Goal: Task Accomplishment & Management: Use online tool/utility

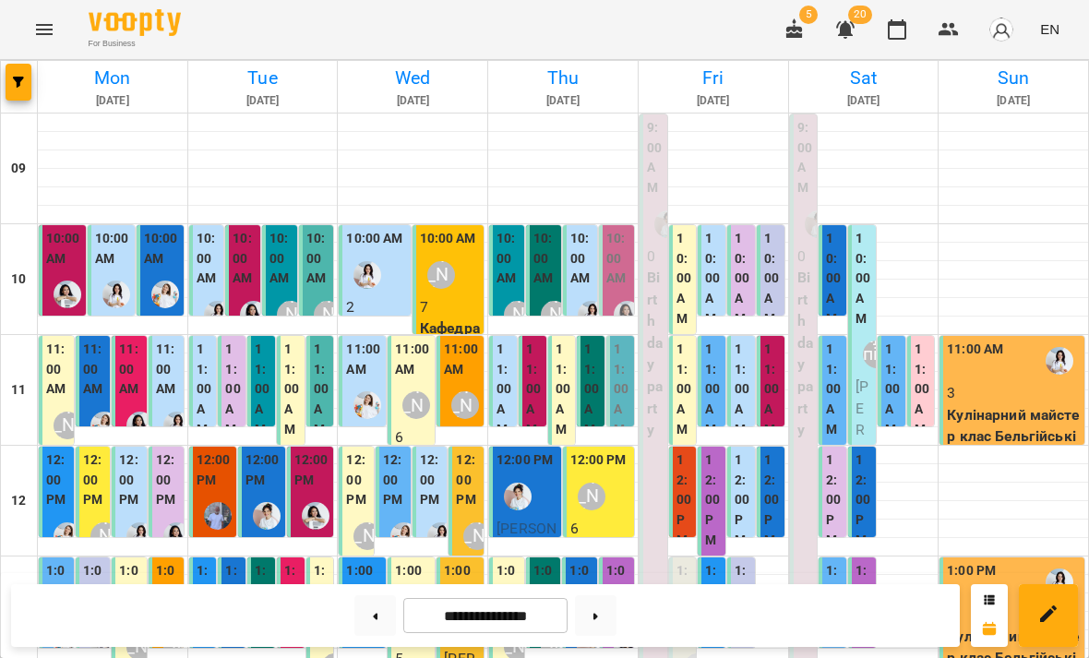
click at [512, 282] on label "10:00 AM" at bounding box center [509, 259] width 24 height 60
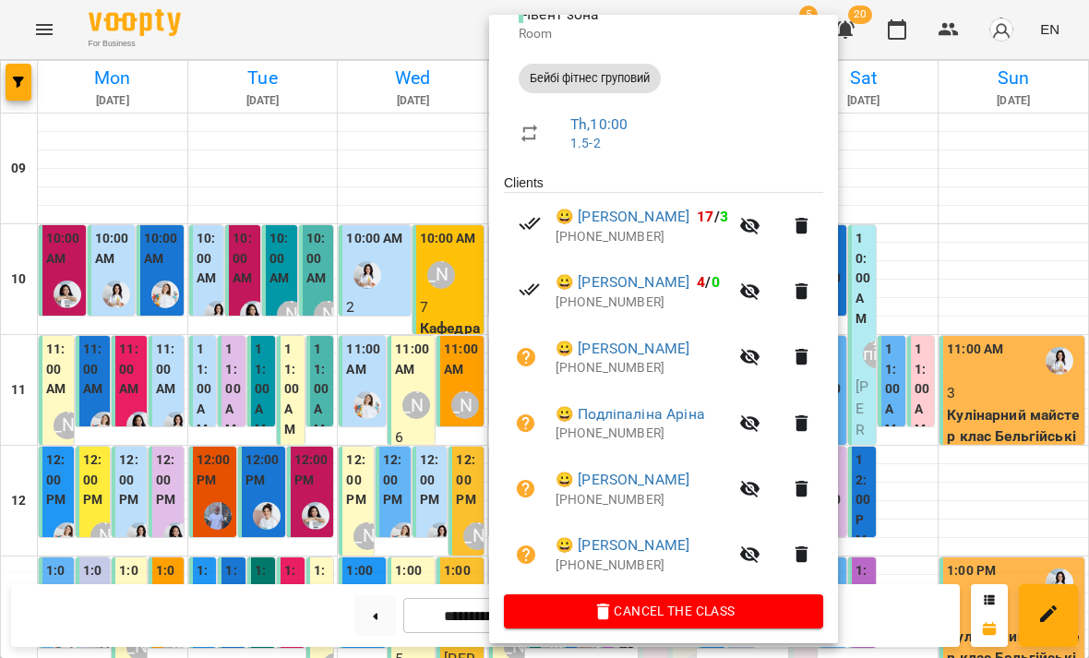
scroll to position [236, 0]
click at [425, 504] on div at bounding box center [544, 329] width 1089 height 658
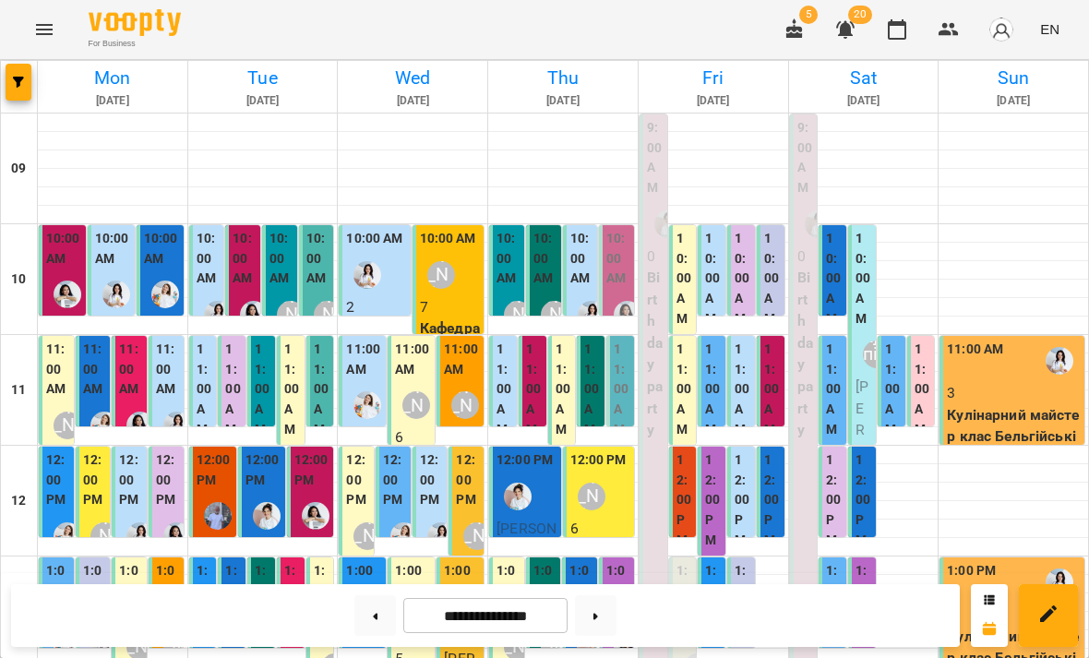
scroll to position [175, 0]
click at [514, 626] on div "[PERSON_NAME]" at bounding box center [518, 647] width 42 height 42
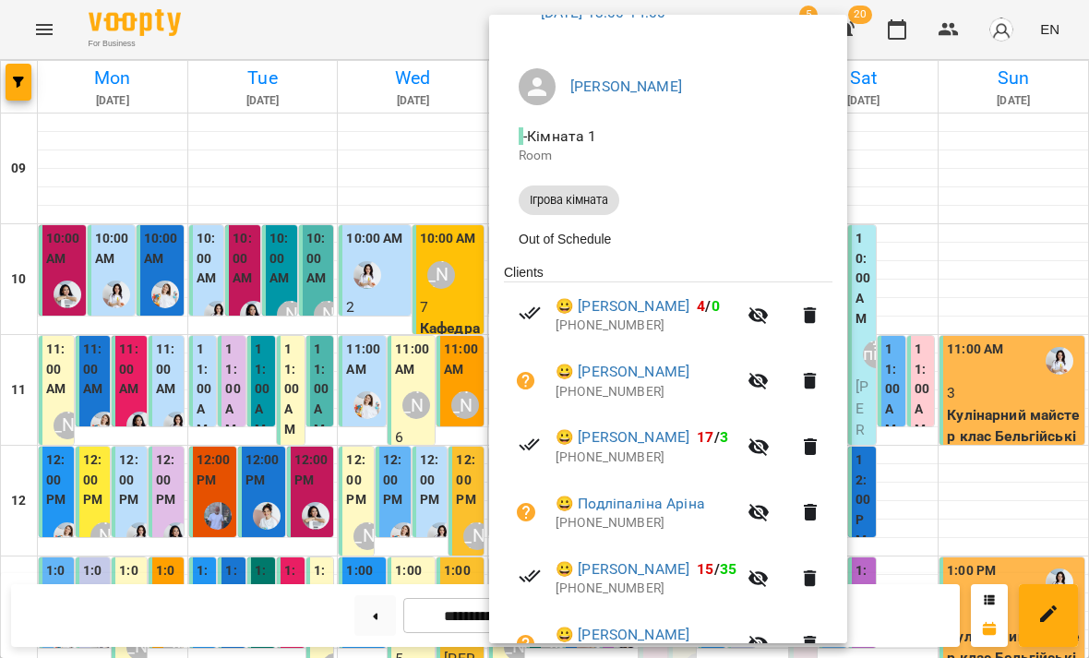
scroll to position [118, 0]
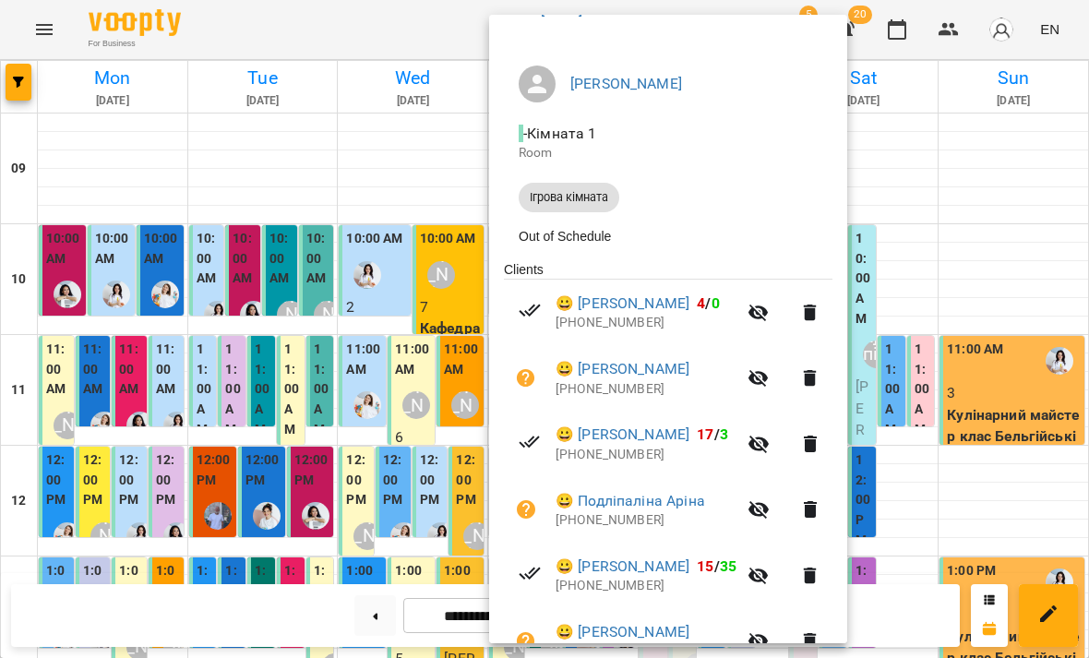
click at [769, 448] on icon "button" at bounding box center [759, 445] width 20 height 18
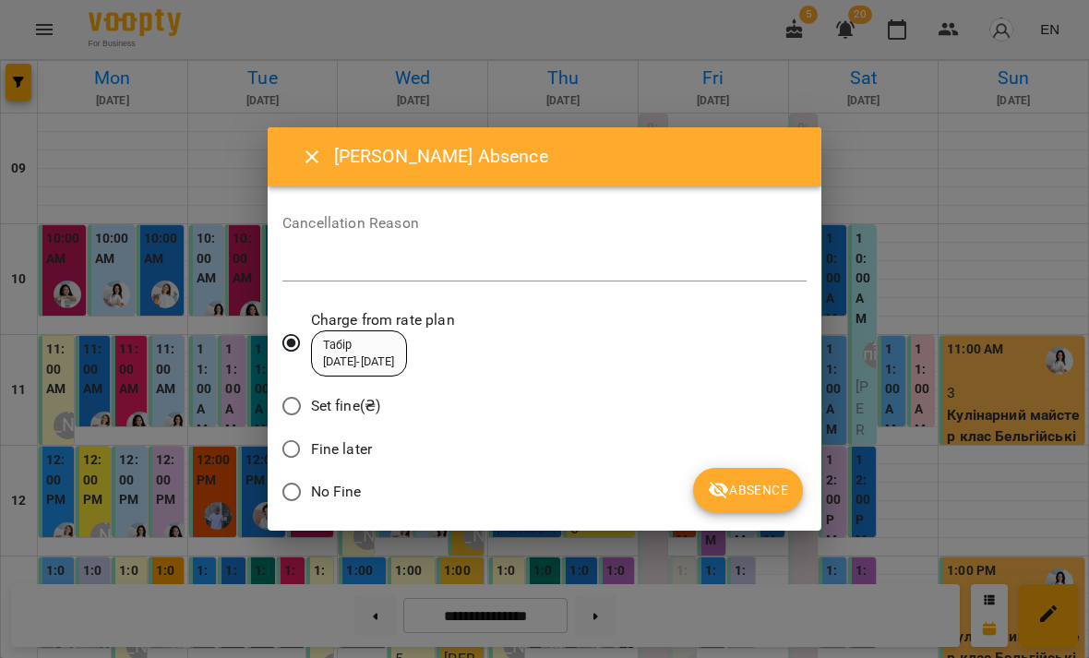
click at [354, 493] on span "No Fine" at bounding box center [336, 492] width 51 height 22
click at [598, 264] on textarea at bounding box center [544, 266] width 524 height 17
type textarea "****"
click at [771, 490] on span "Absence" at bounding box center [748, 490] width 80 height 22
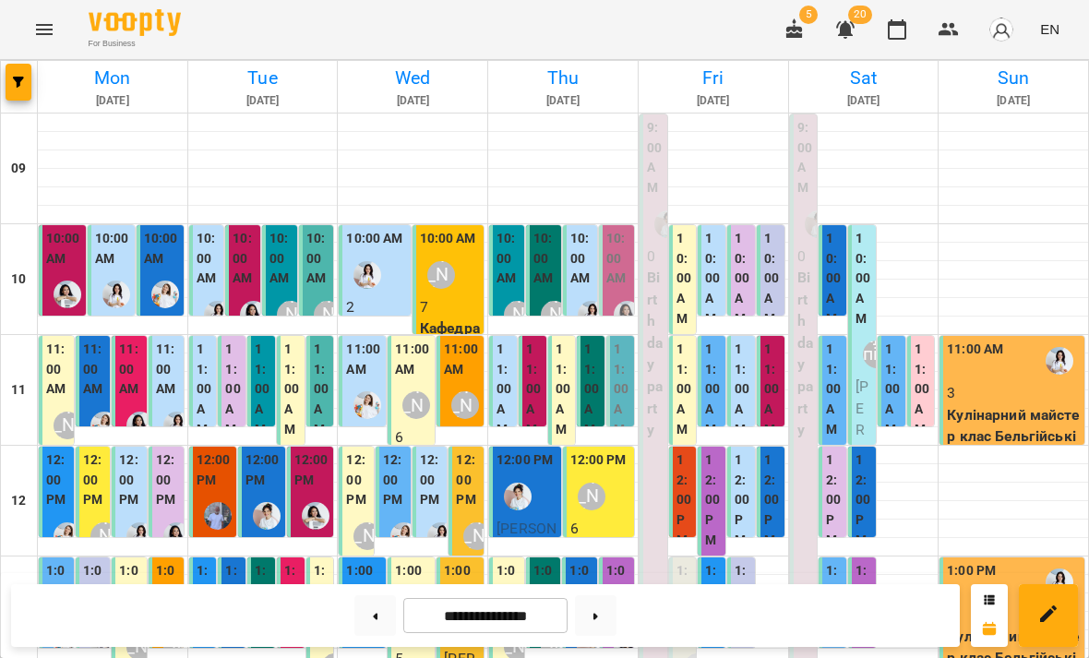
scroll to position [0, 0]
click at [510, 290] on div "10:00 AM" at bounding box center [509, 261] width 24 height 65
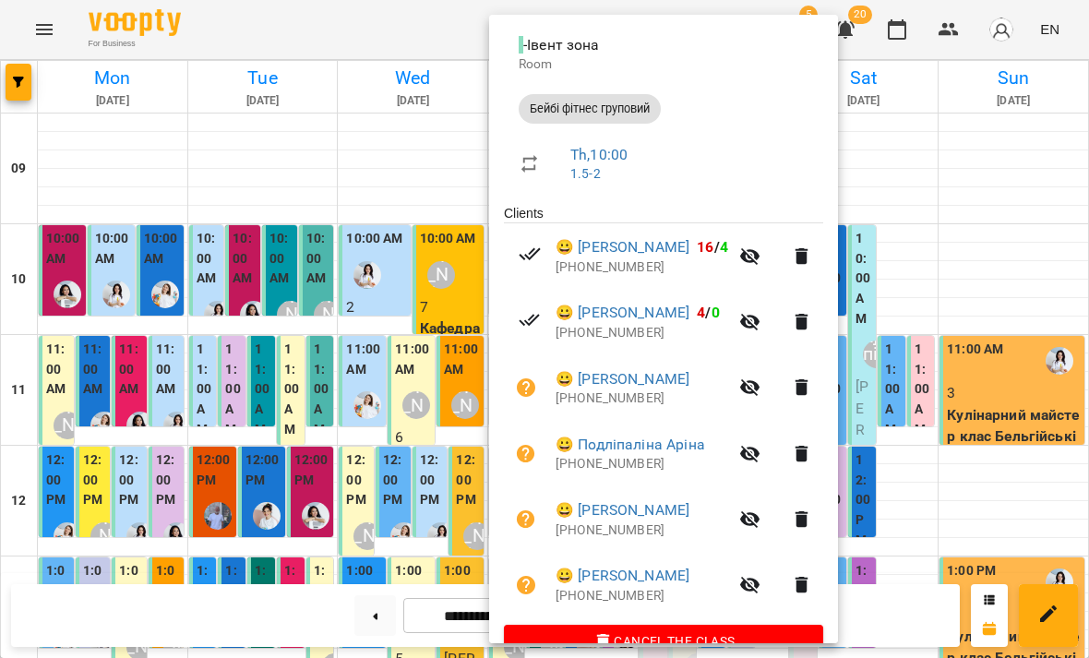
scroll to position [208, 0]
click at [912, 407] on div at bounding box center [544, 329] width 1089 height 658
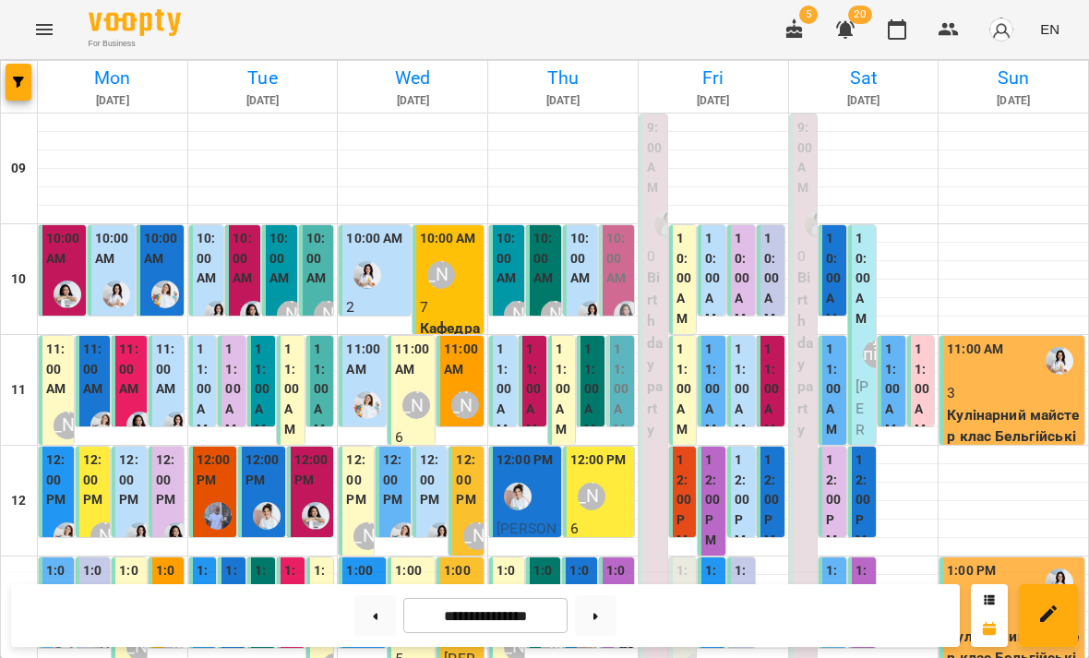
scroll to position [0, 0]
click at [713, 274] on label "10:00 AM" at bounding box center [713, 279] width 17 height 100
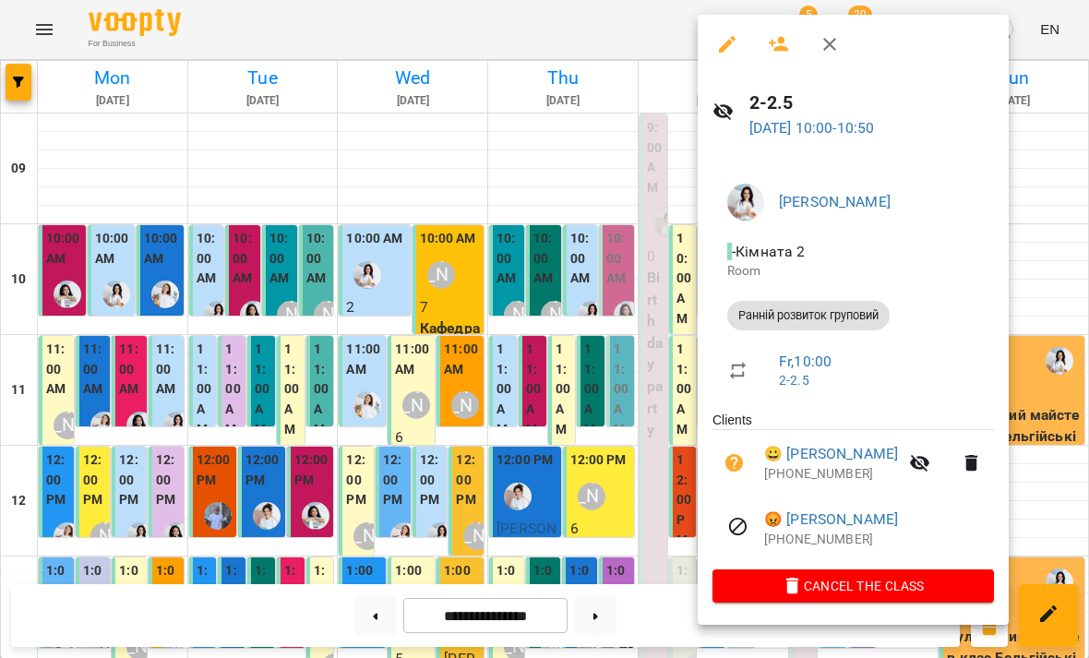
click at [773, 49] on icon "button" at bounding box center [779, 44] width 22 height 22
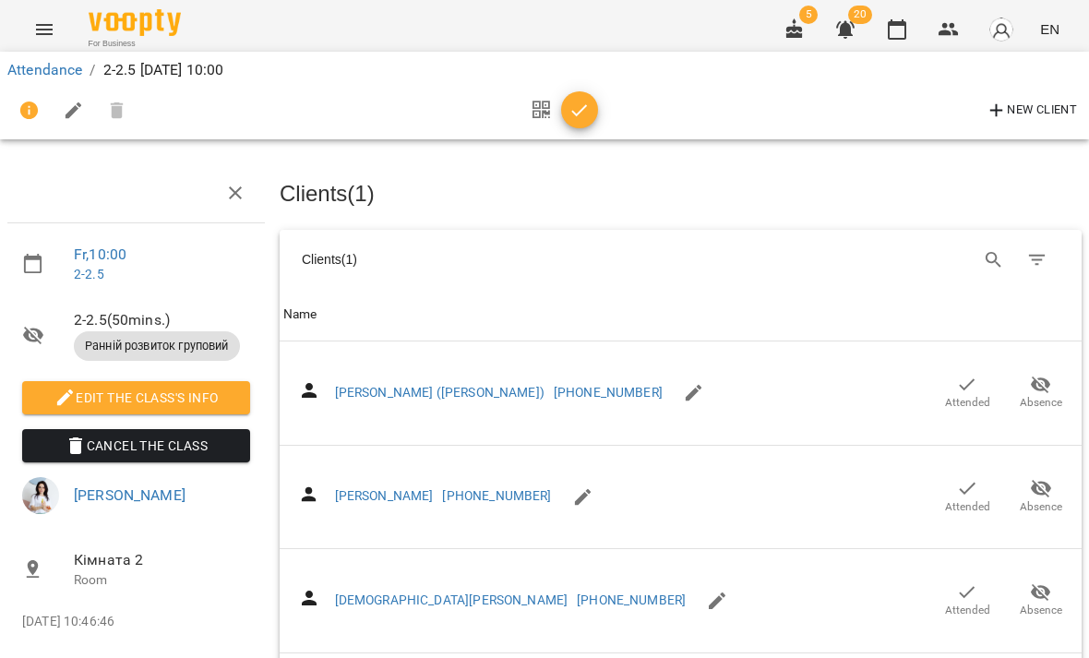
click at [991, 260] on icon "Search" at bounding box center [994, 260] width 22 height 22
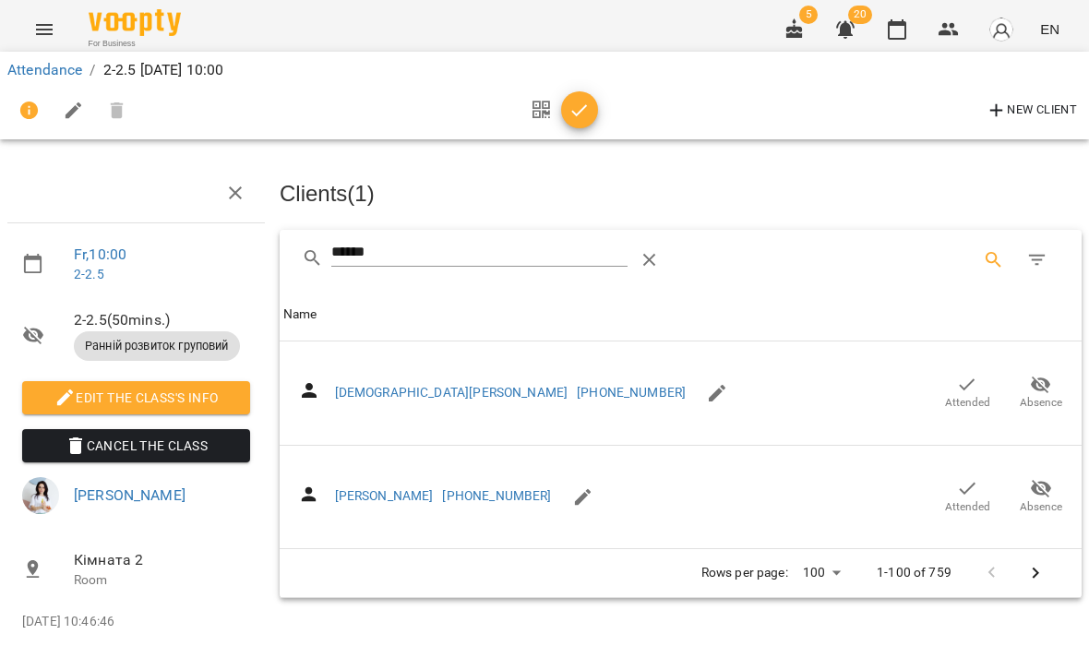
type input "******"
click at [949, 491] on span "Attended" at bounding box center [967, 495] width 52 height 37
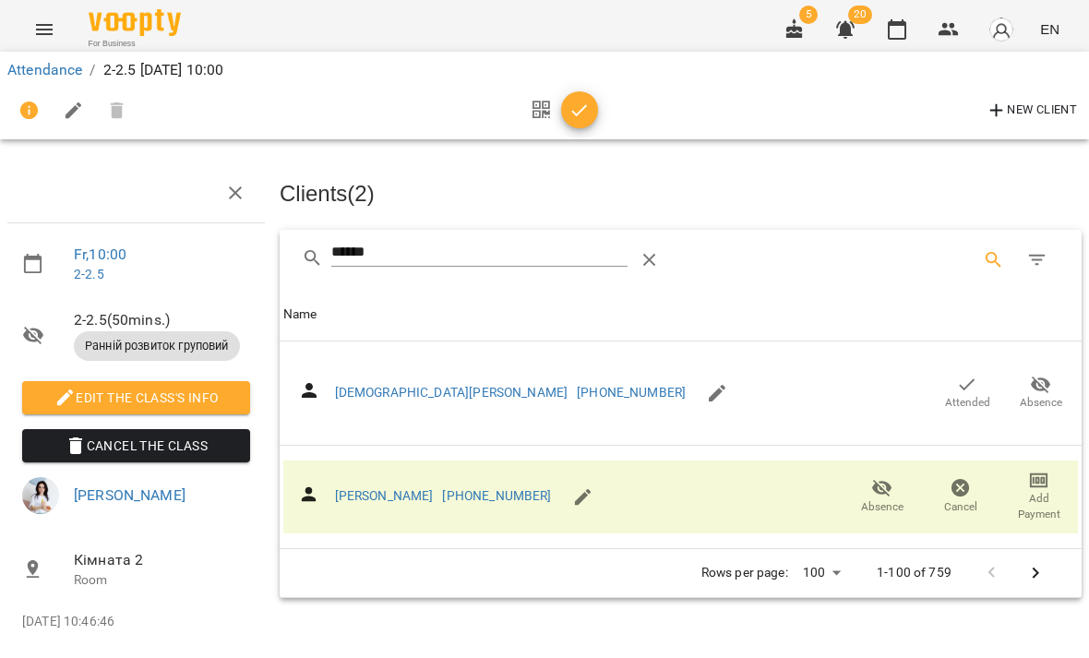
click at [565, 116] on span "button" at bounding box center [579, 111] width 37 height 22
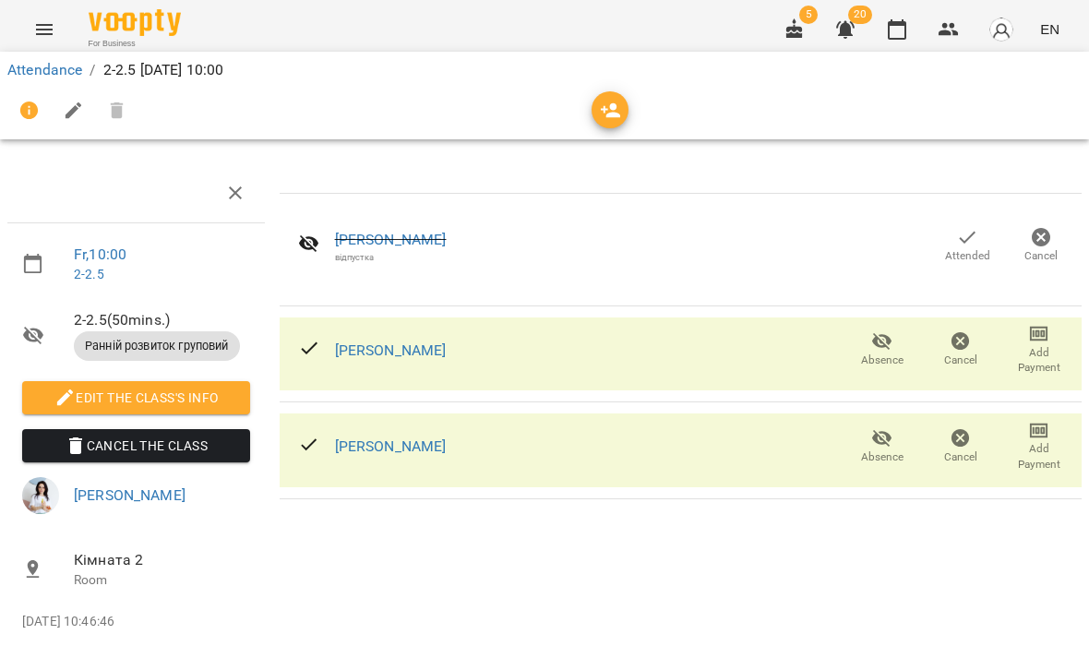
click at [54, 75] on link "Attendance" at bounding box center [44, 70] width 75 height 18
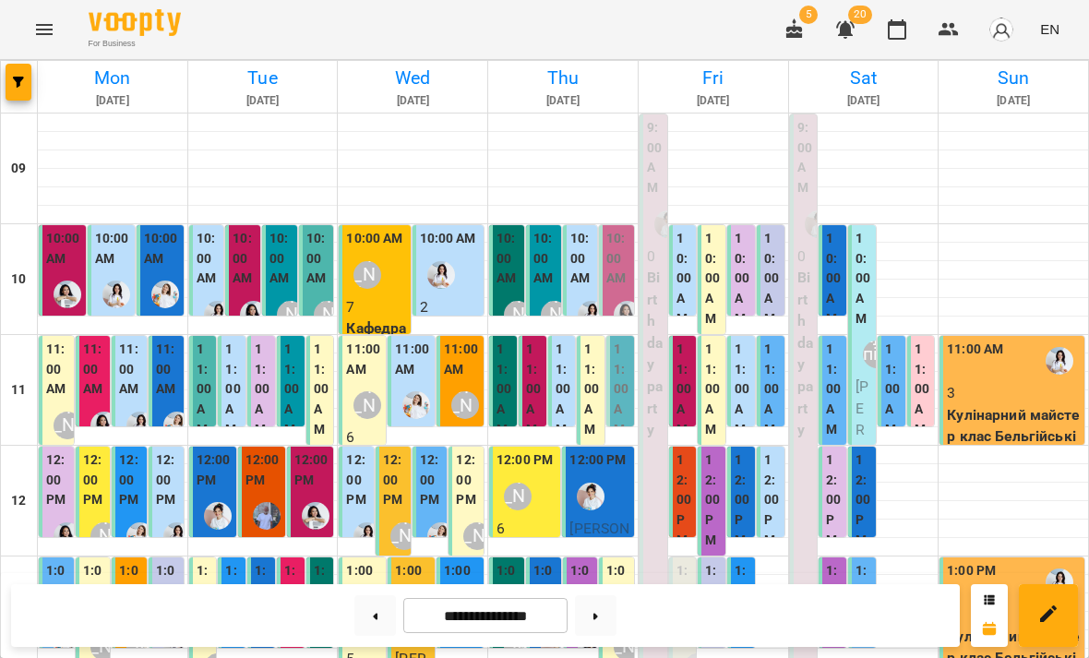
scroll to position [690, 0]
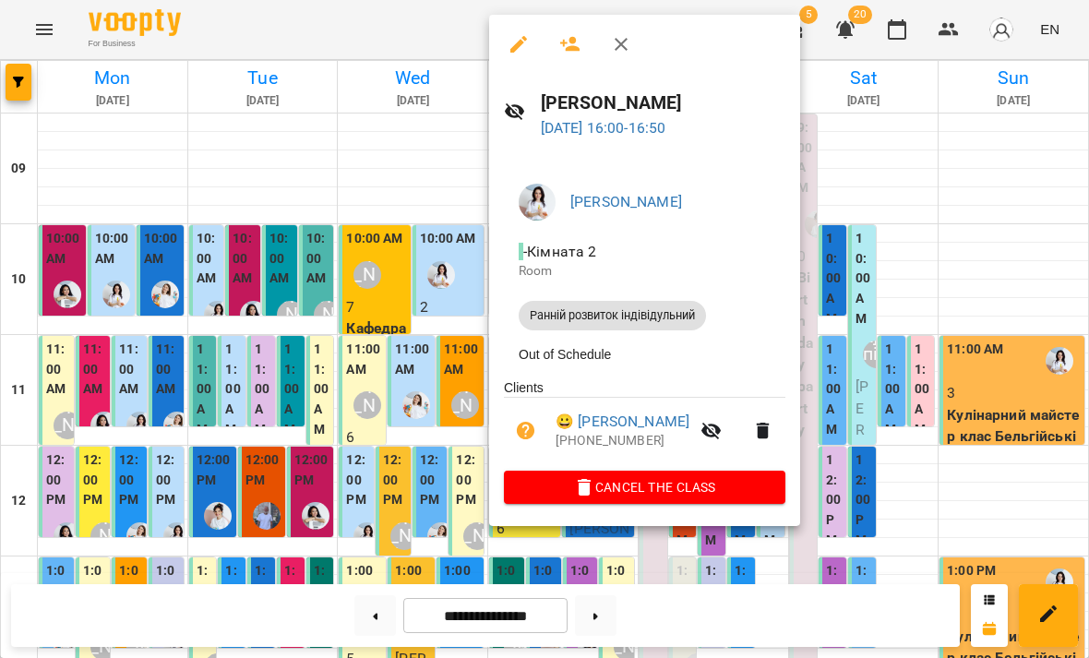
click at [698, 488] on span "Cancel the class" at bounding box center [645, 487] width 252 height 22
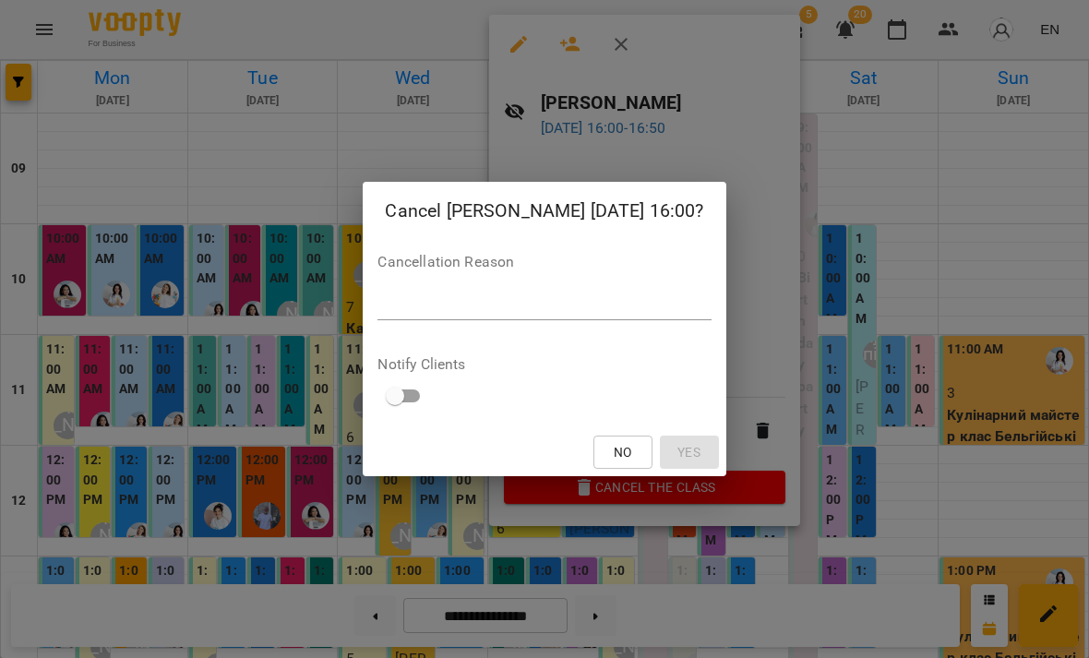
click at [641, 309] on textarea at bounding box center [544, 305] width 333 height 17
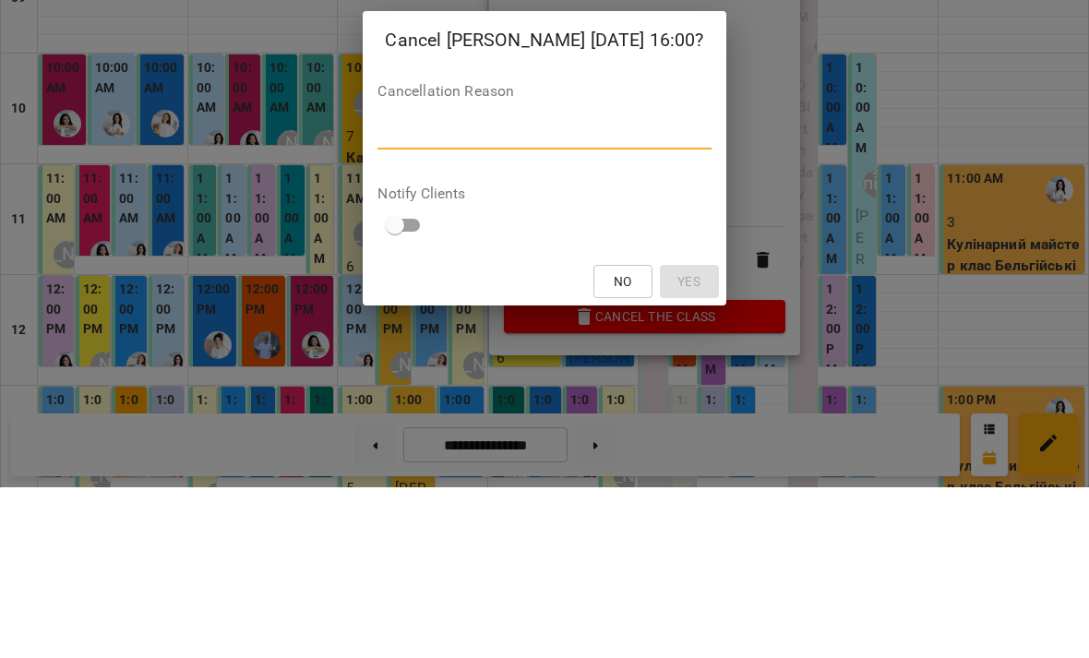
click at [977, 180] on div "Cancel [PERSON_NAME] [DATE] 16:00? Cancellation Reason * Notify Clients No Yes" at bounding box center [544, 329] width 1089 height 658
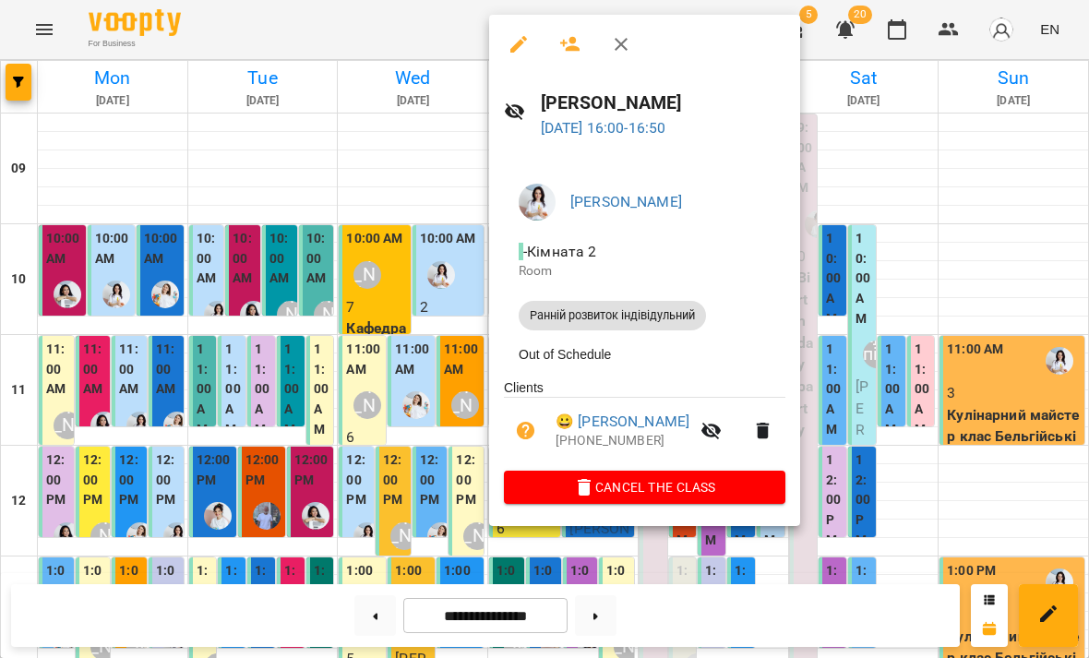
click at [1013, 296] on div at bounding box center [544, 329] width 1089 height 658
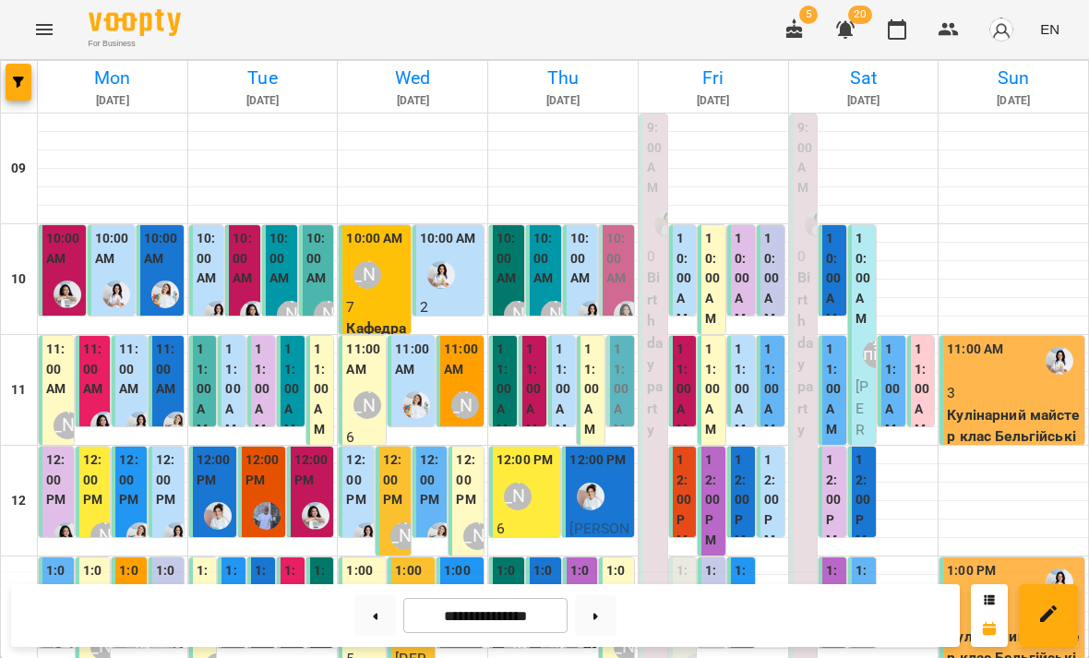
scroll to position [507, 0]
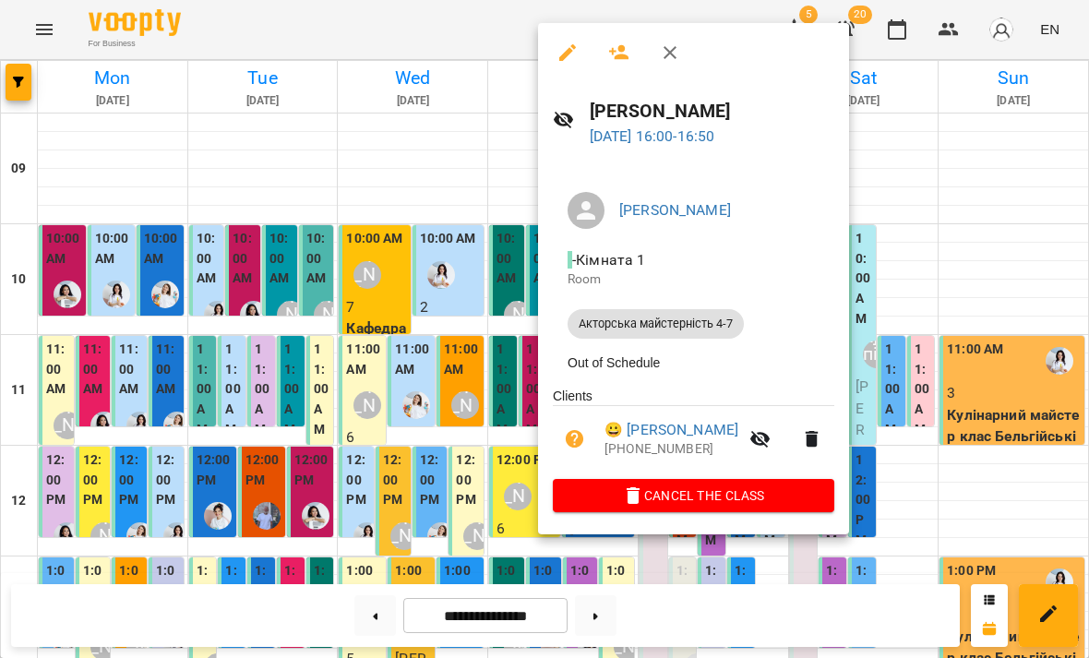
click at [455, 453] on div at bounding box center [544, 329] width 1089 height 658
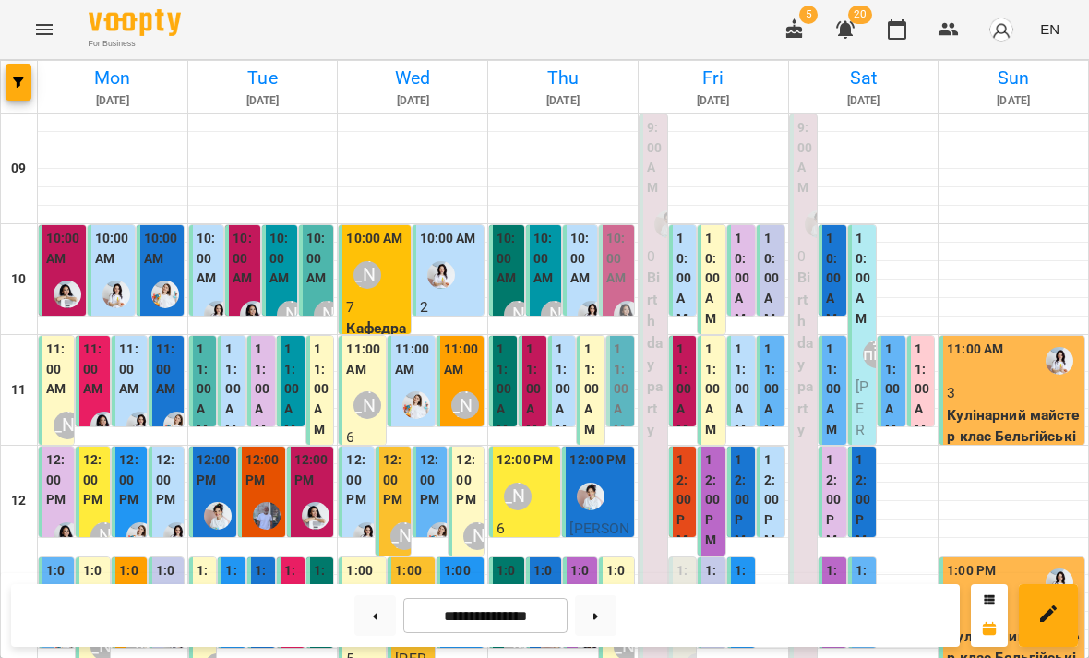
scroll to position [756, 0]
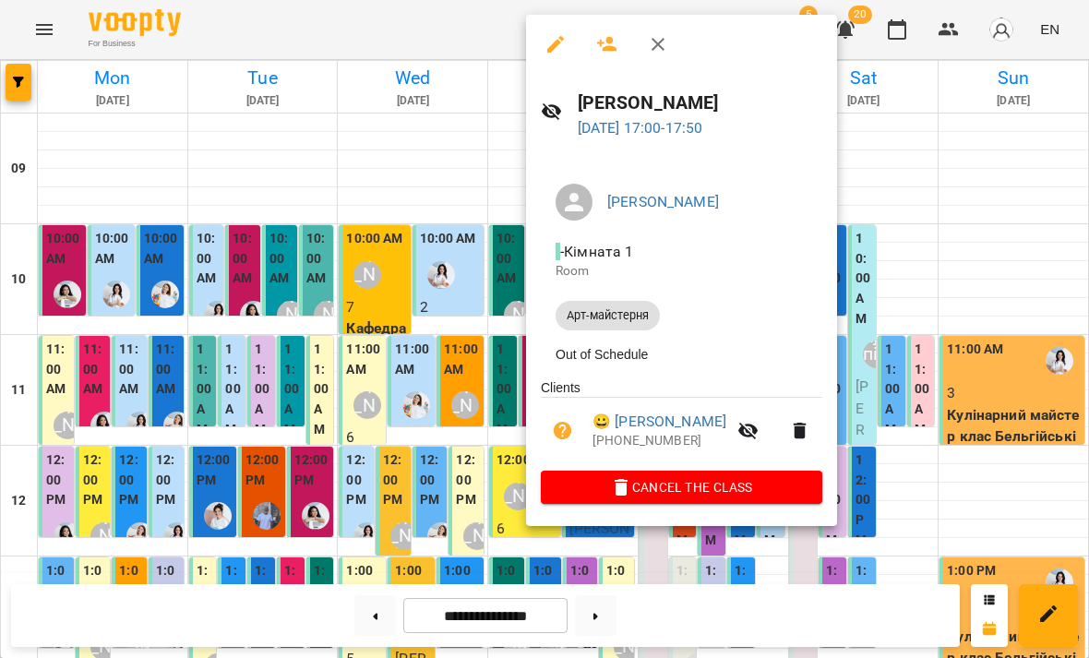
click at [965, 521] on div at bounding box center [544, 329] width 1089 height 658
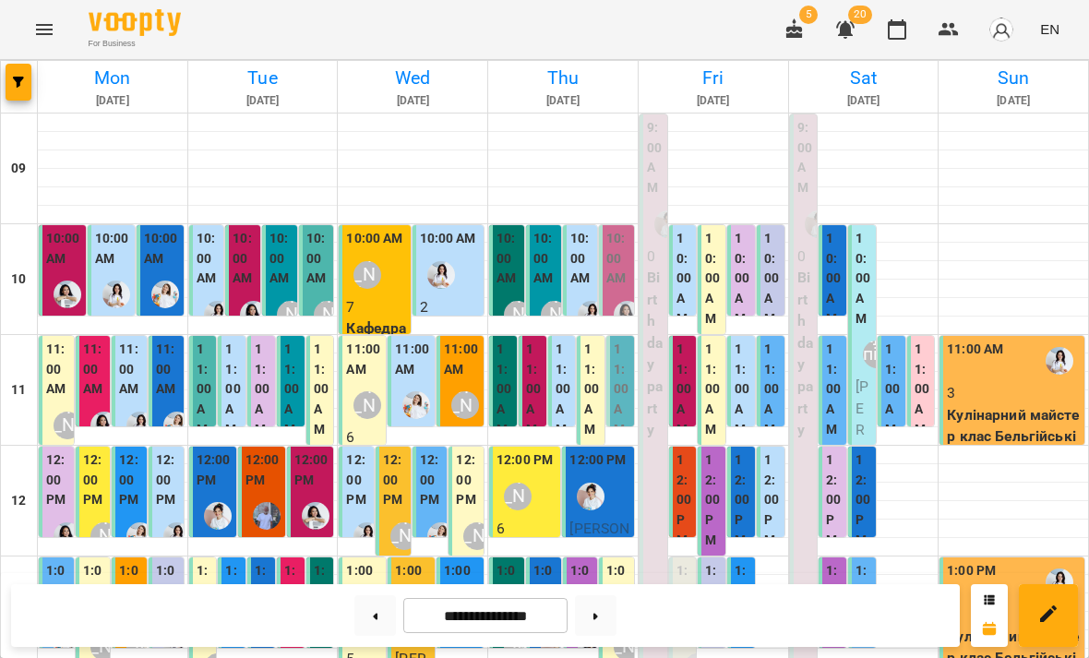
scroll to position [0, 0]
click at [38, 27] on icon "Menu" at bounding box center [44, 29] width 22 height 22
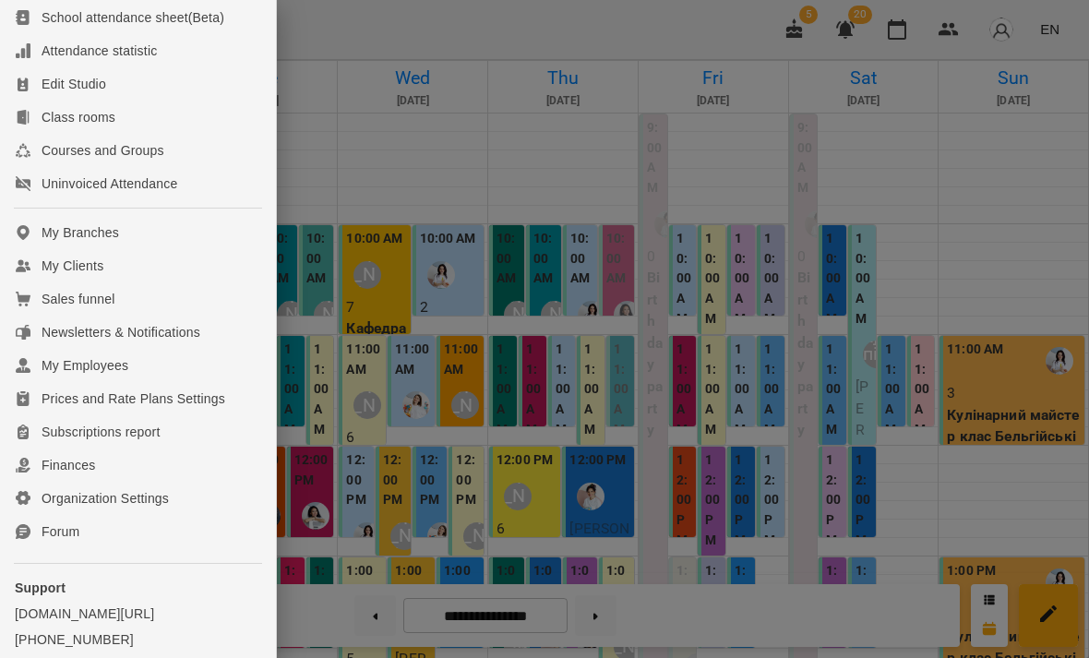
scroll to position [150, 0]
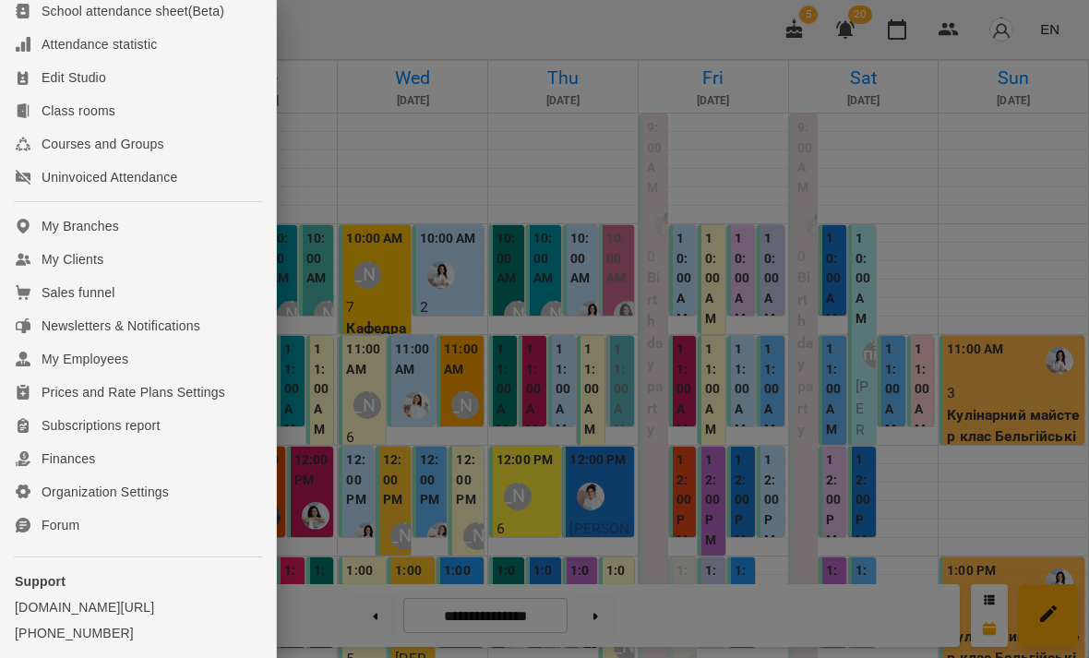
click at [129, 475] on link "Finances" at bounding box center [138, 458] width 276 height 33
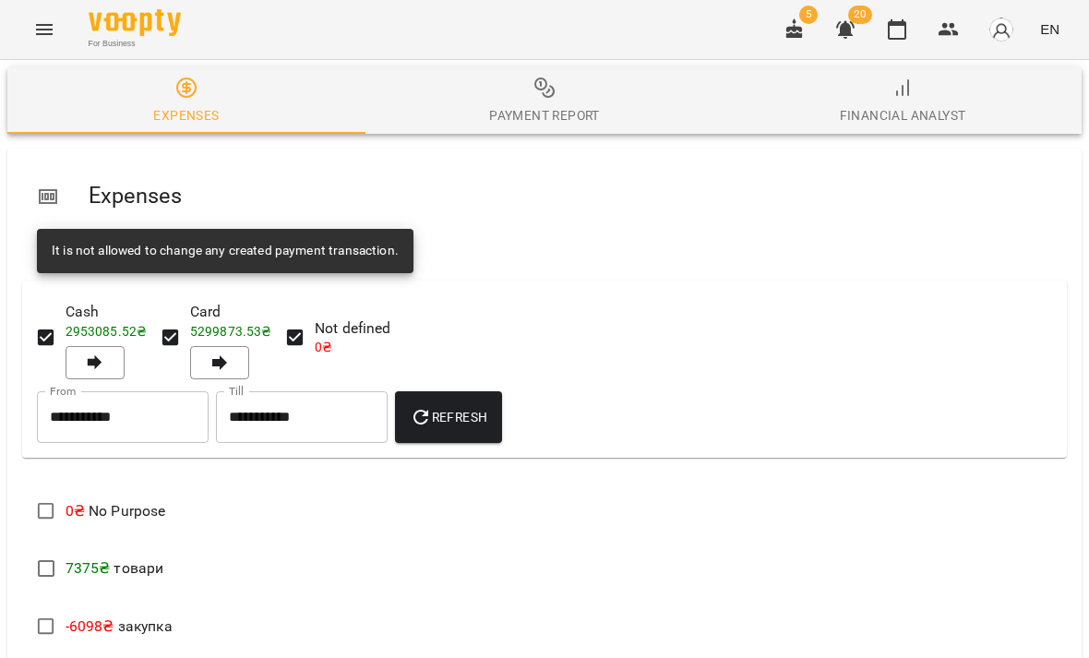
scroll to position [417, 0]
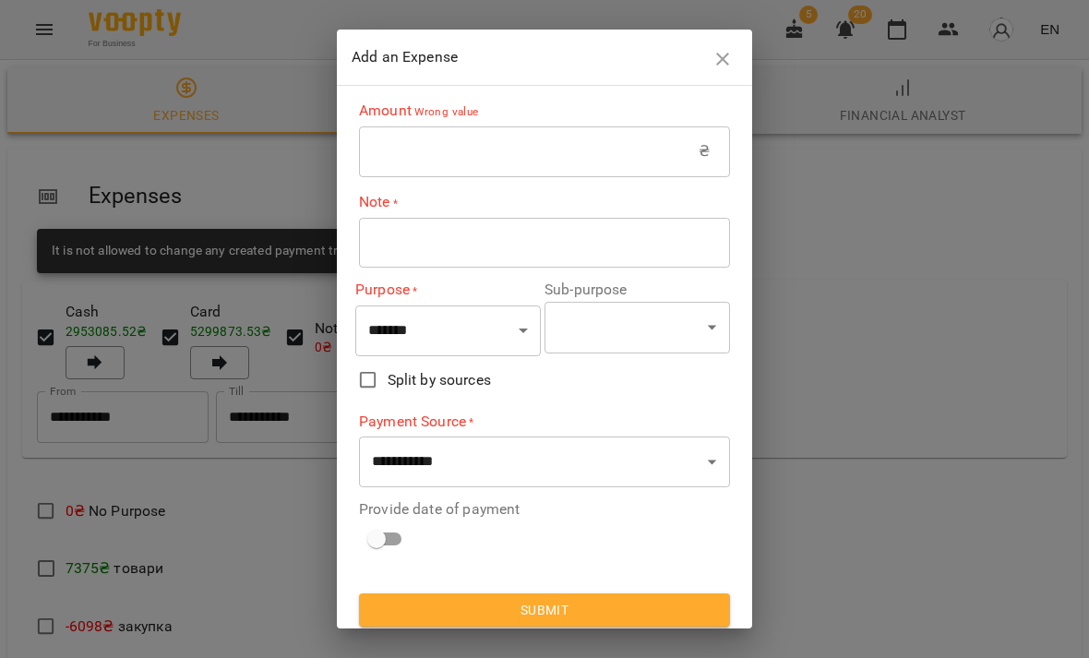
click at [485, 141] on input "text" at bounding box center [529, 152] width 340 height 52
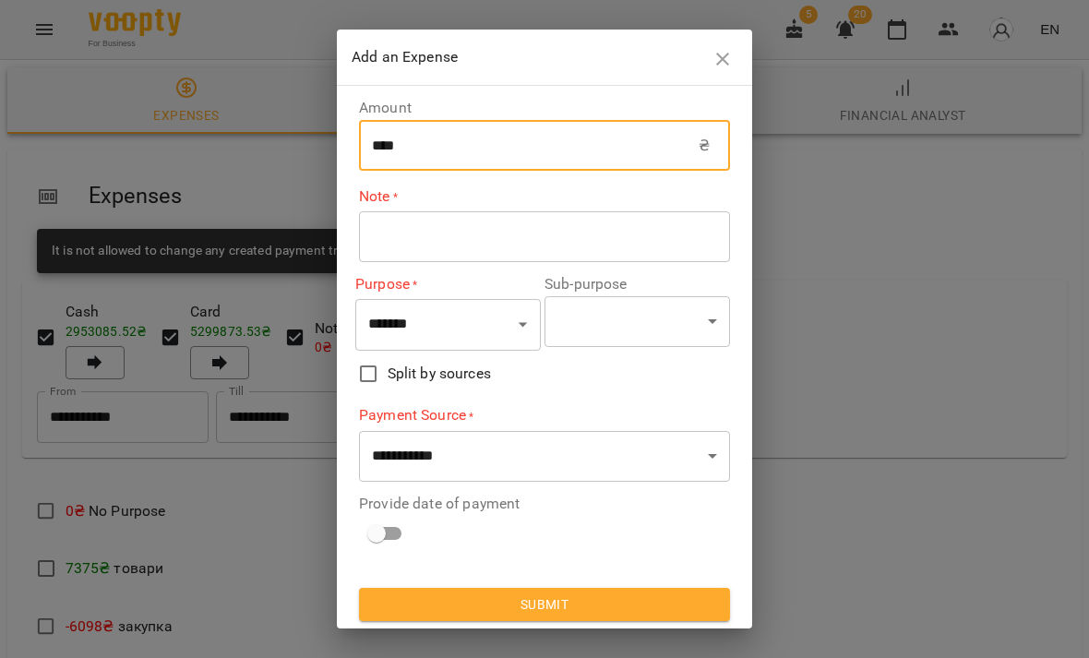
type input "****"
click at [572, 234] on textarea at bounding box center [544, 236] width 345 height 17
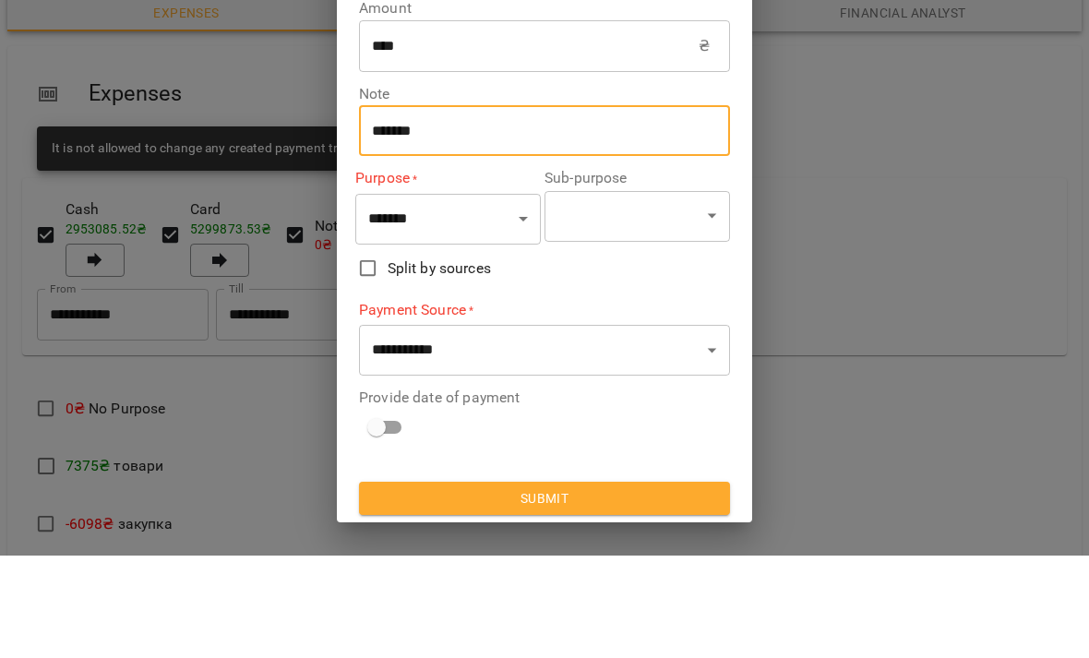
type textarea "*******"
click at [478, 295] on select "**********" at bounding box center [448, 321] width 186 height 52
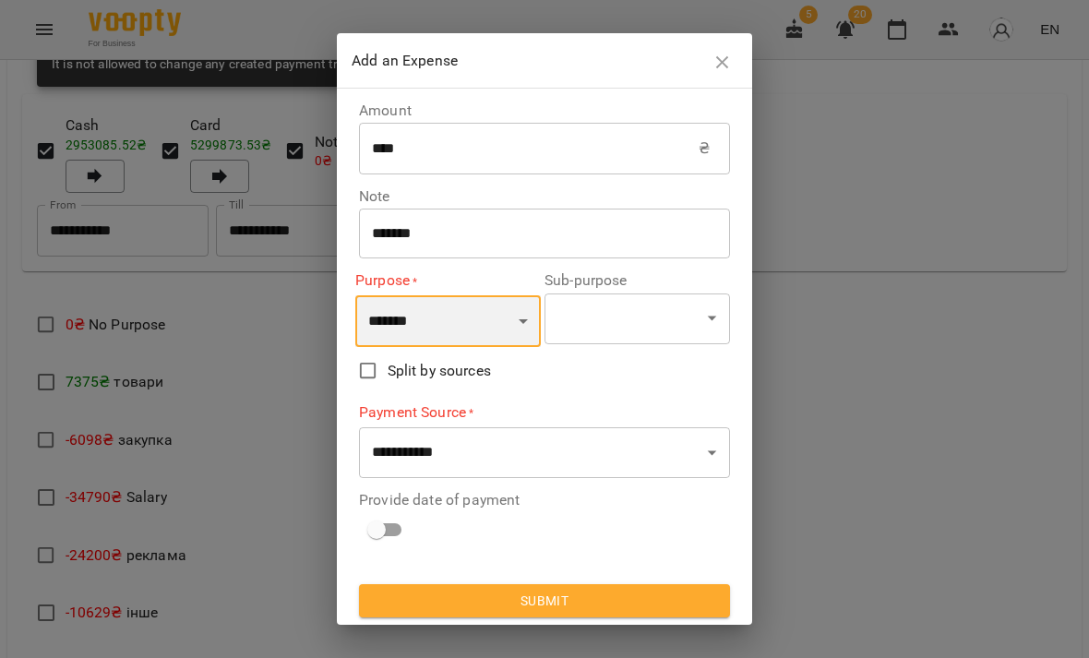
select select "*******"
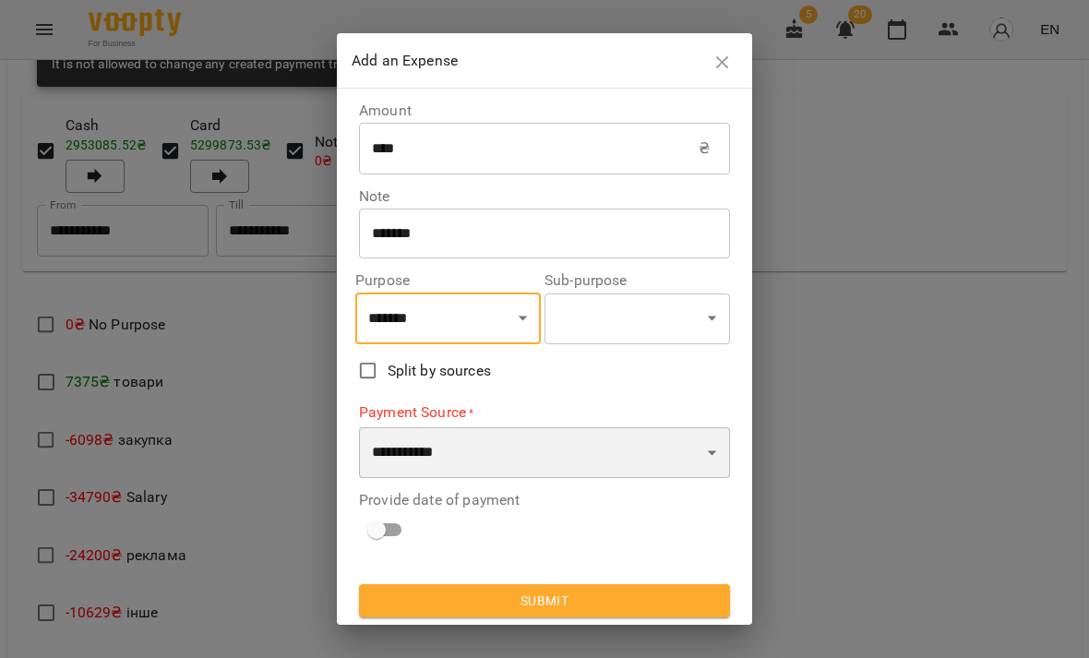
click at [477, 463] on select "**********" at bounding box center [544, 453] width 371 height 52
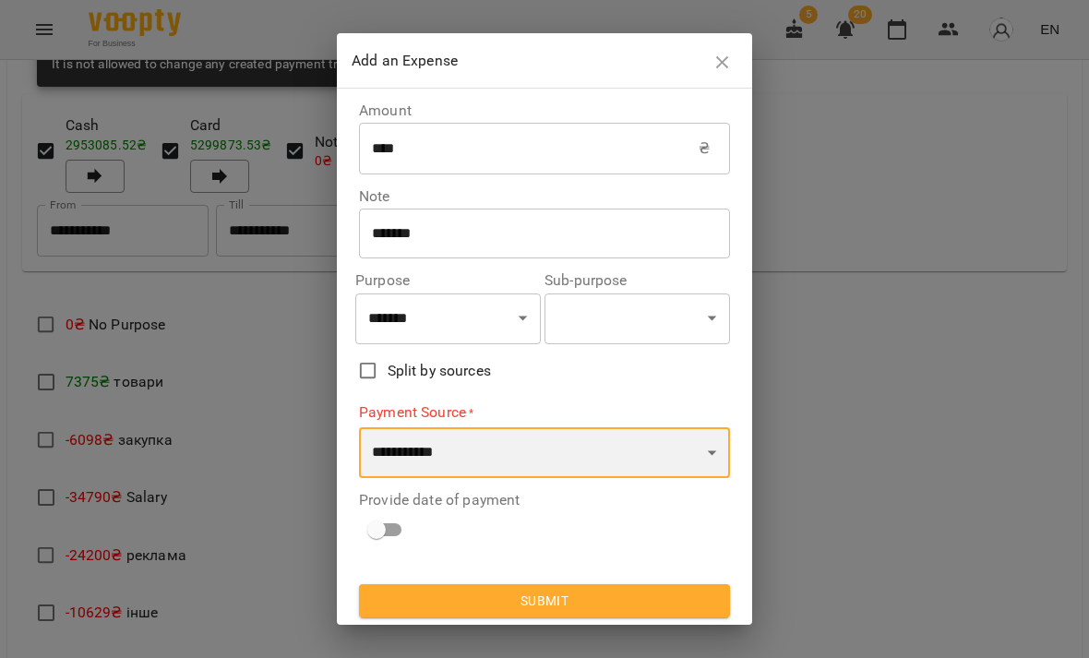
select select "****"
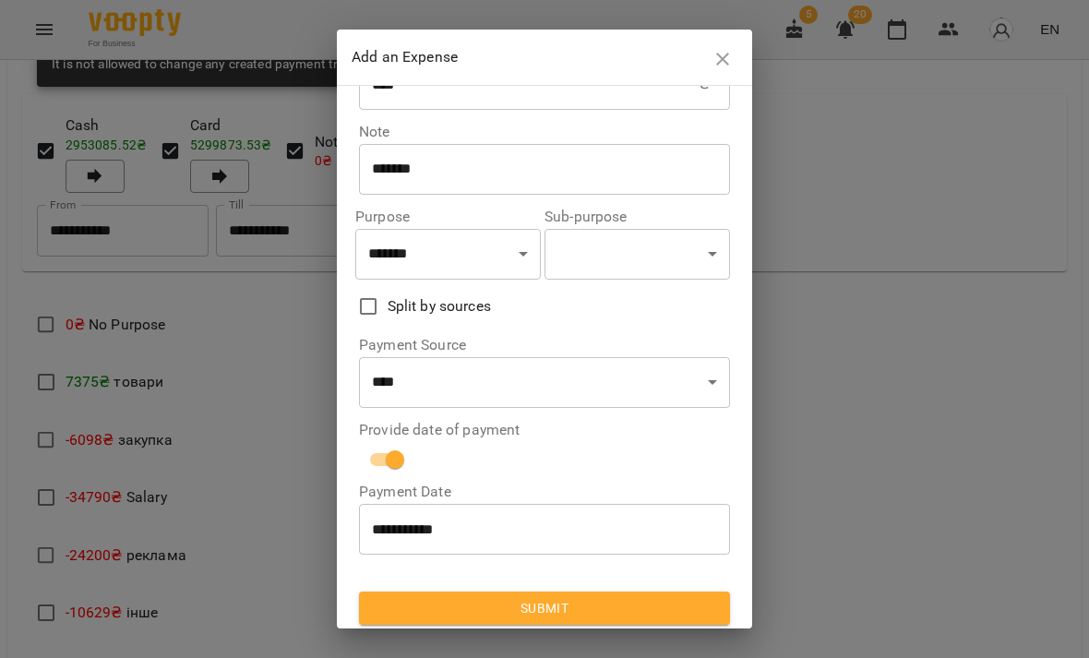
scroll to position [60, 0]
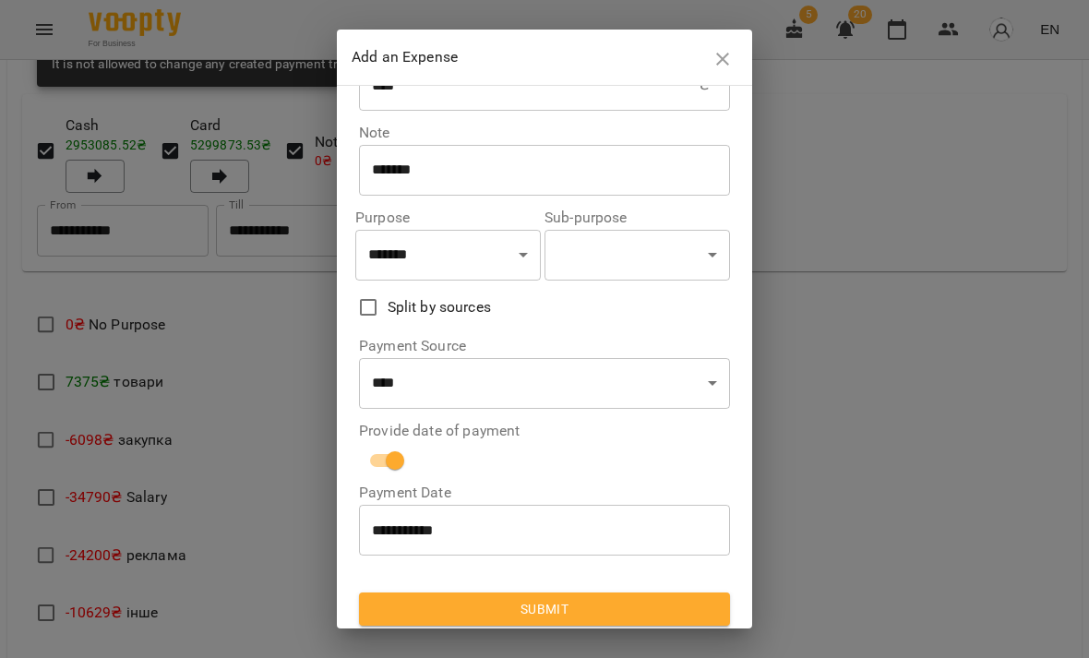
click at [507, 607] on span "Submit" at bounding box center [545, 609] width 342 height 22
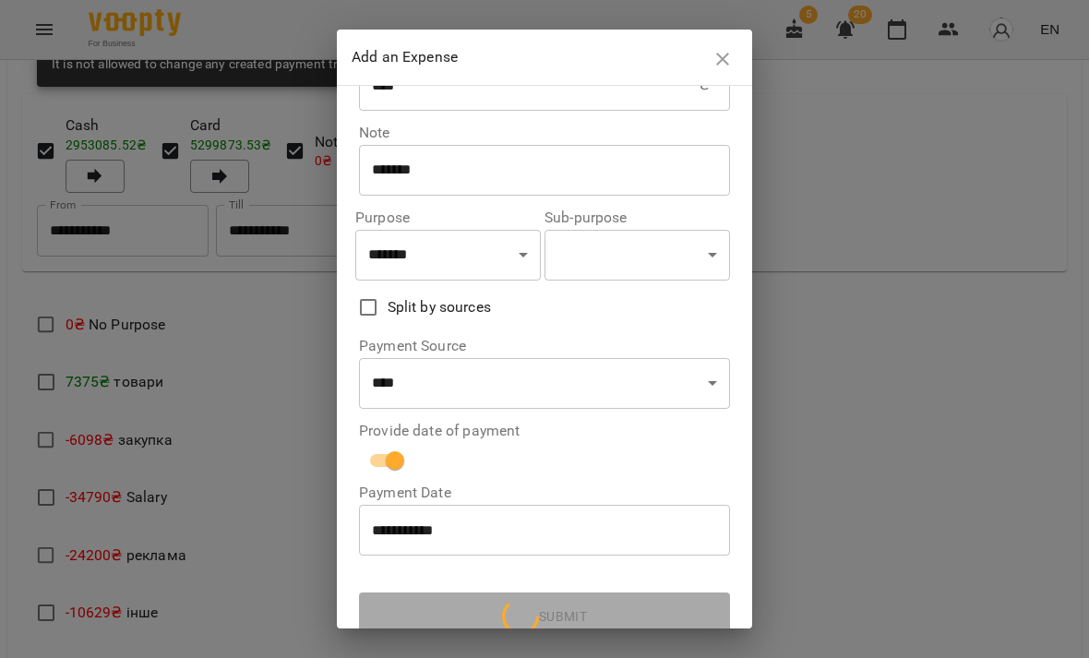
scroll to position [0, 0]
